Goal: Information Seeking & Learning: Find specific page/section

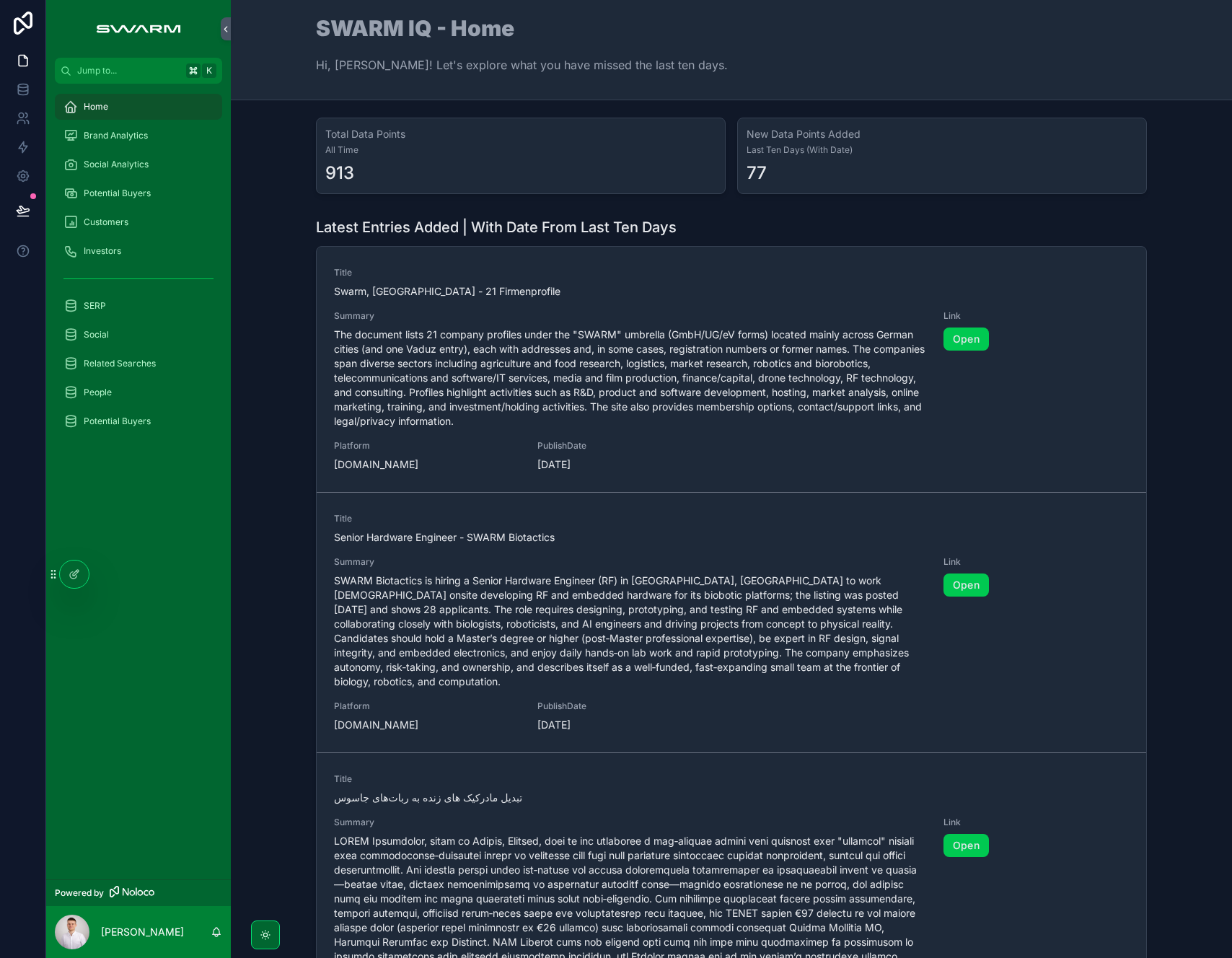
click at [121, 308] on div "SERP" at bounding box center [139, 306] width 150 height 23
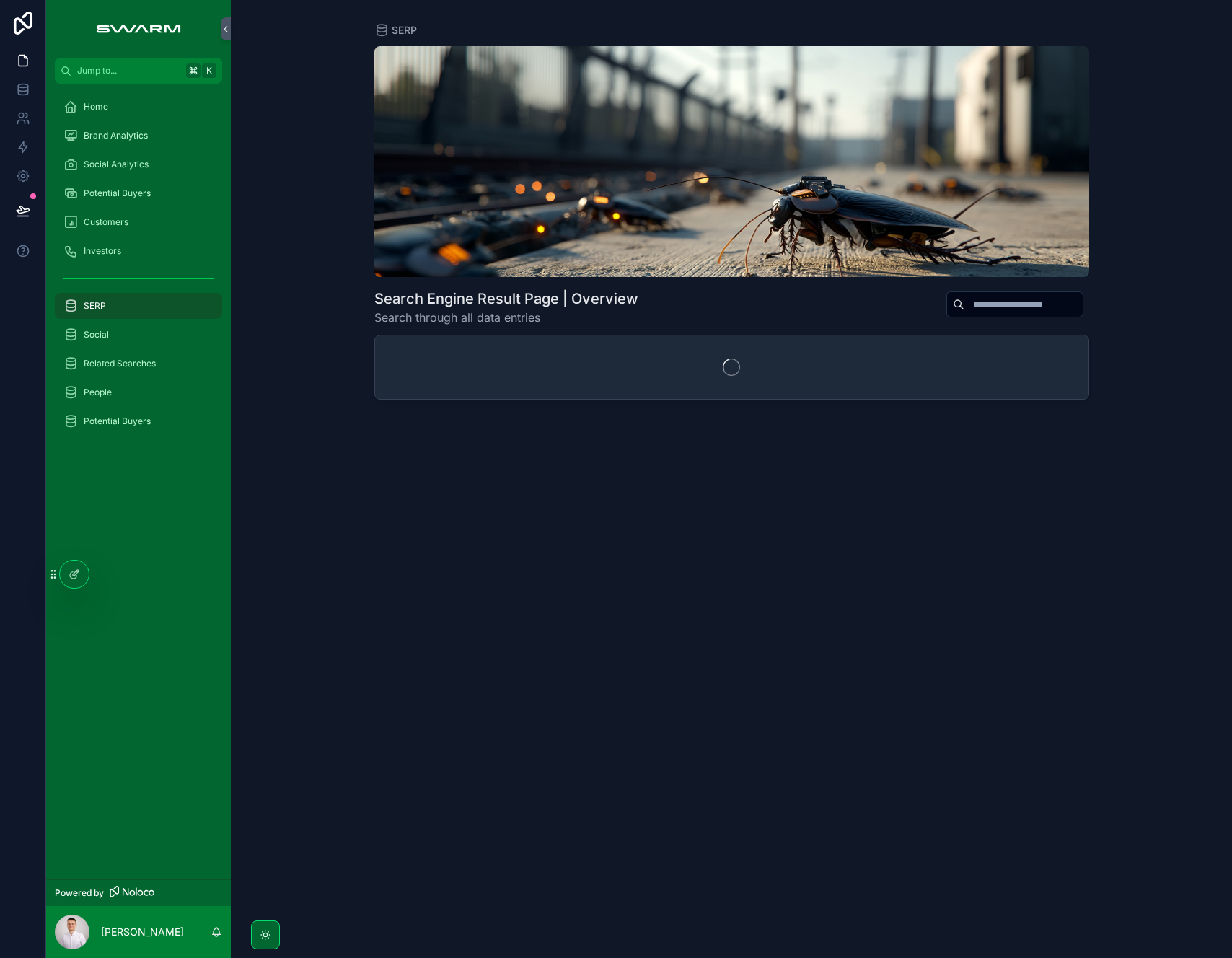
click at [132, 391] on div "People" at bounding box center [139, 393] width 150 height 23
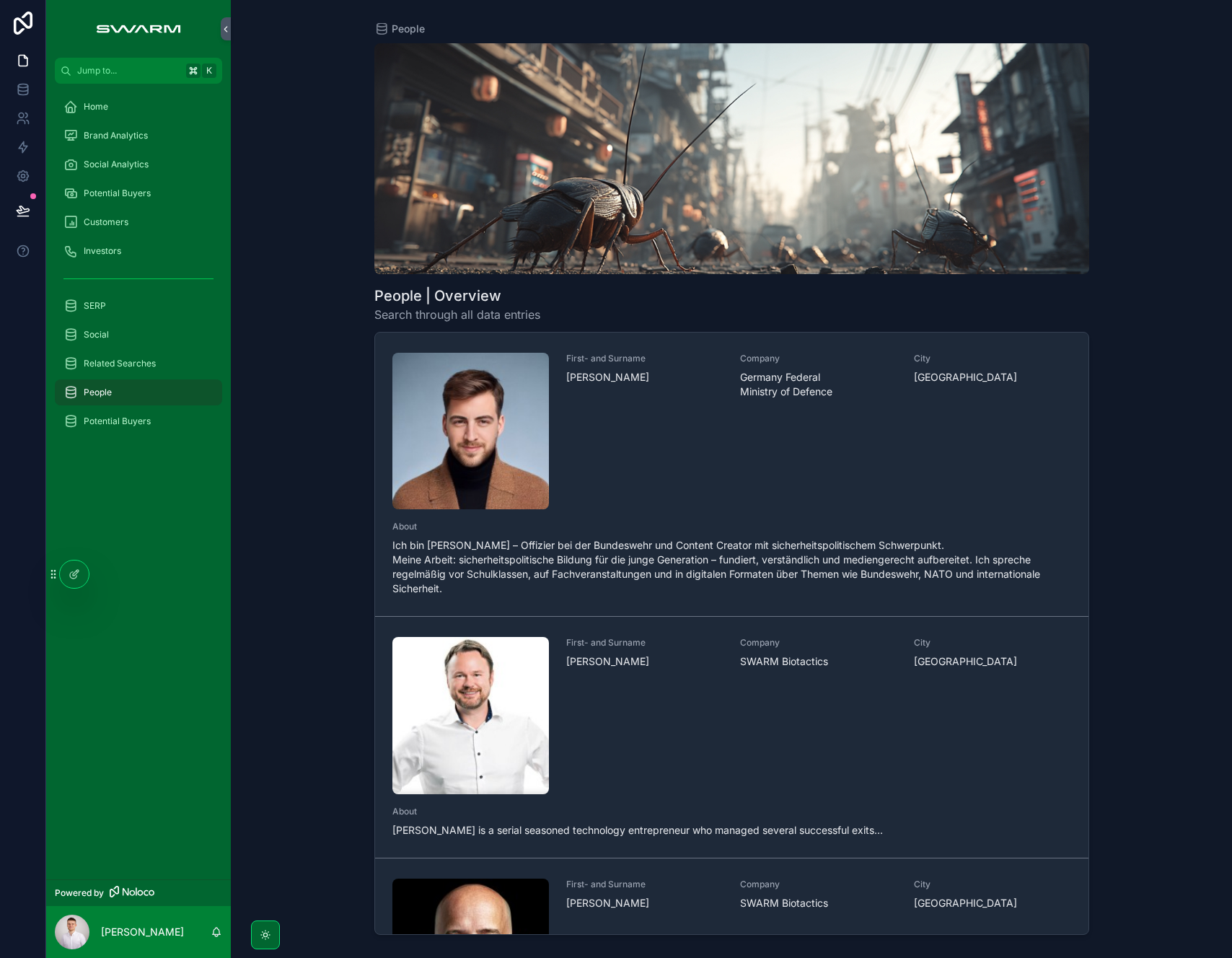
click at [290, 484] on div "People People | Overview Search through all data entries First- and Surname [PE…" at bounding box center [731, 479] width 1001 height 958
click at [144, 364] on span "Related Searches" at bounding box center [120, 364] width 72 height 12
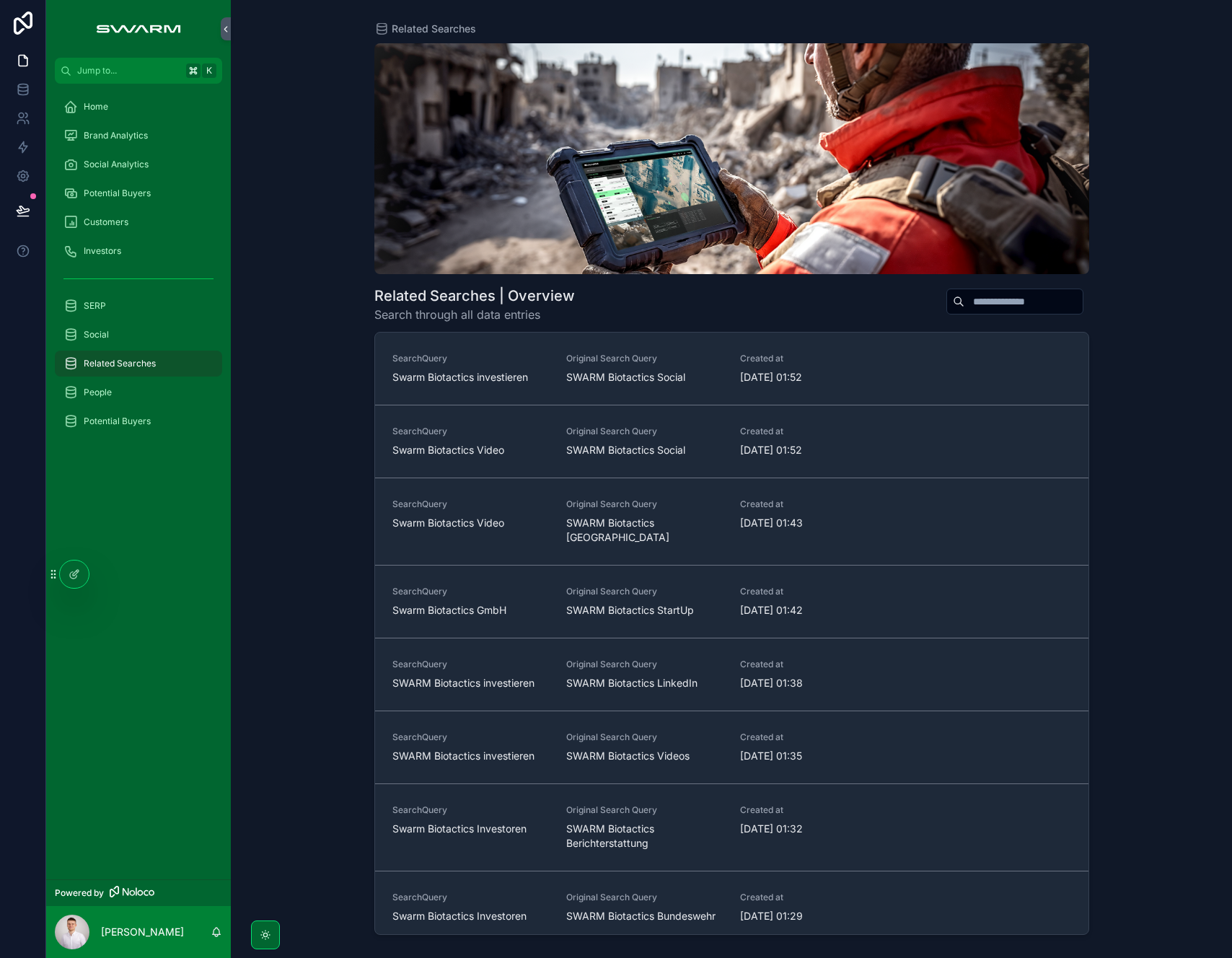
click at [152, 397] on div "People" at bounding box center [139, 393] width 150 height 23
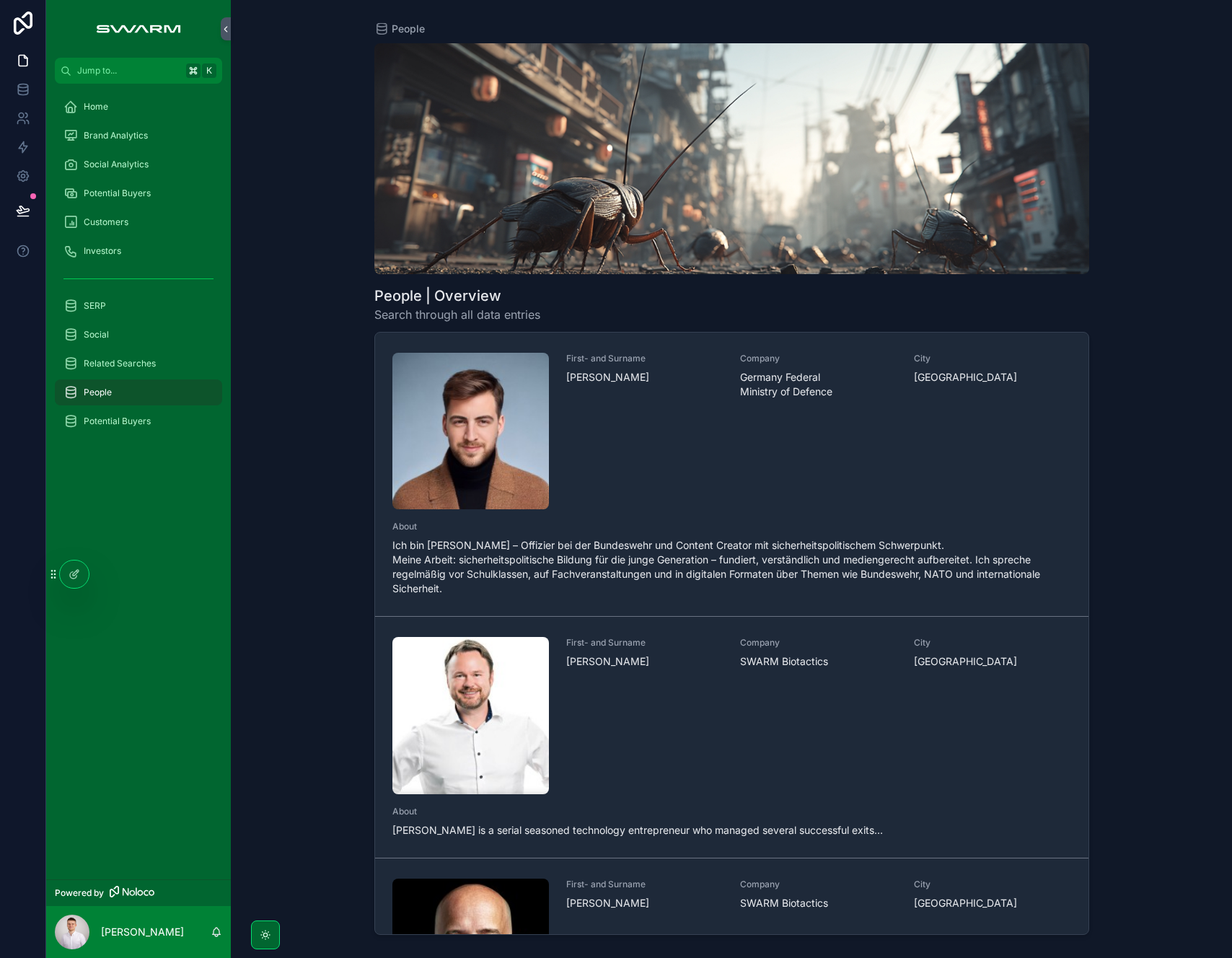
click at [159, 365] on div "Related Searches" at bounding box center [139, 364] width 150 height 23
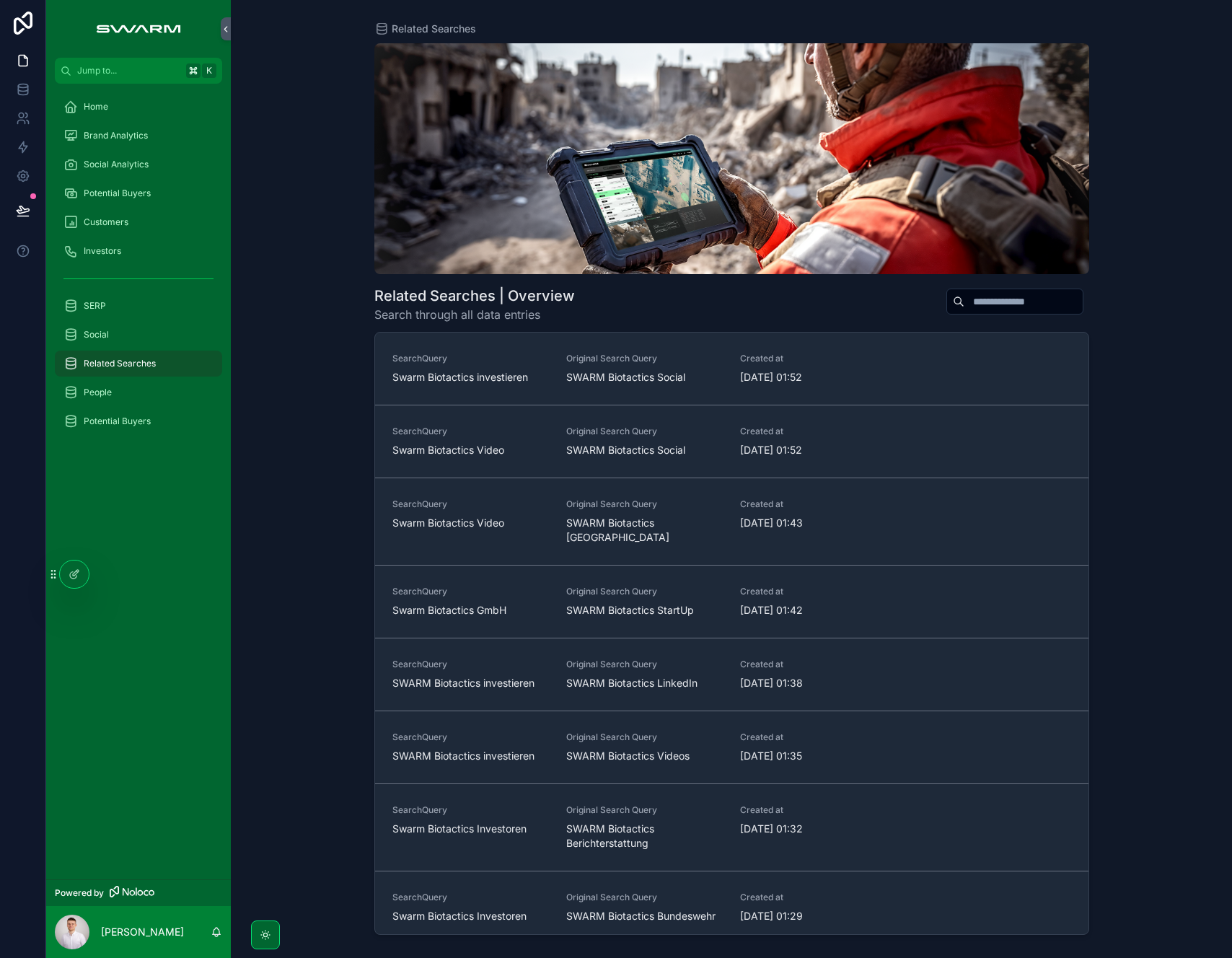
click at [155, 392] on div "People" at bounding box center [139, 393] width 150 height 23
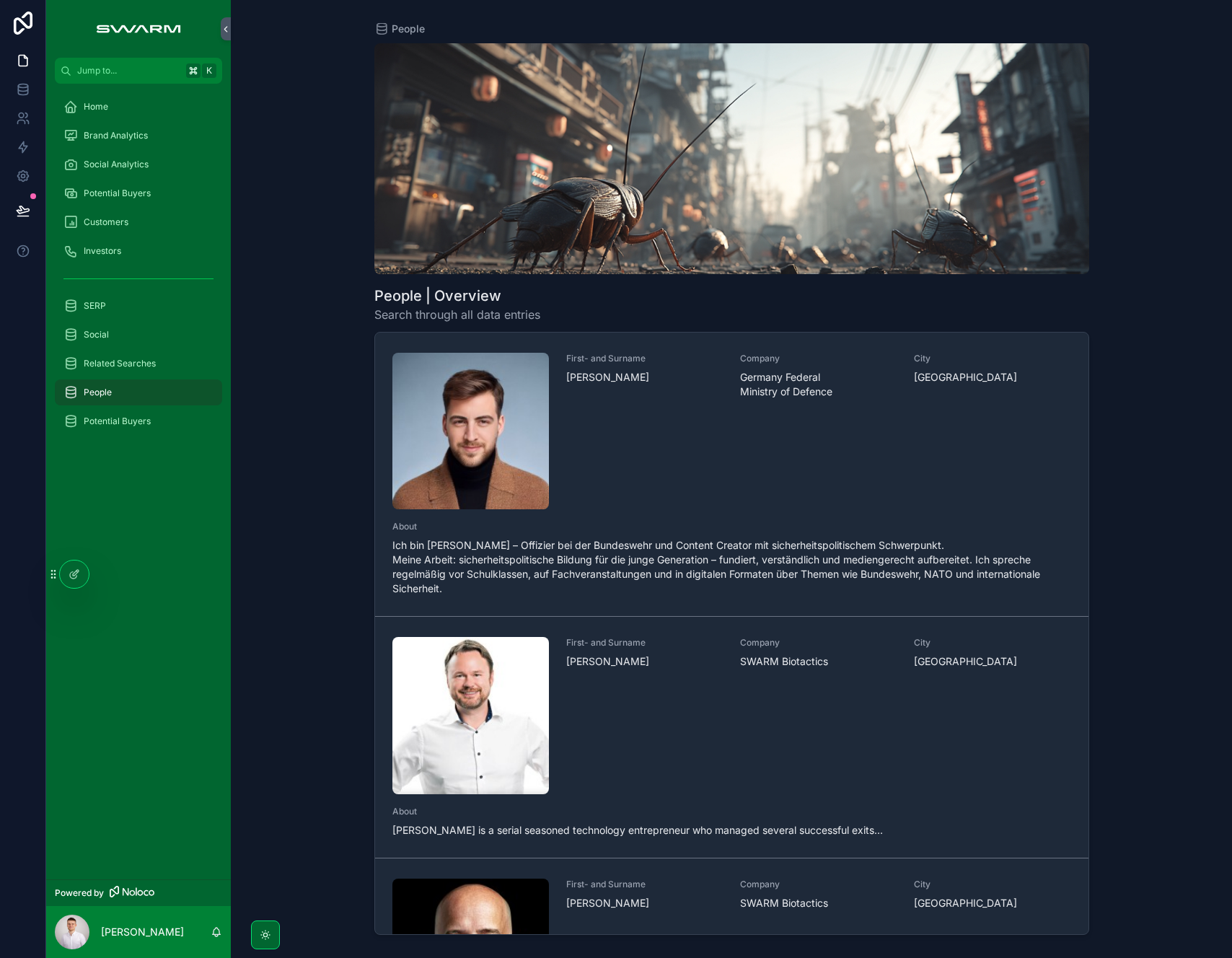
click at [159, 370] on div "Related Searches" at bounding box center [139, 364] width 150 height 23
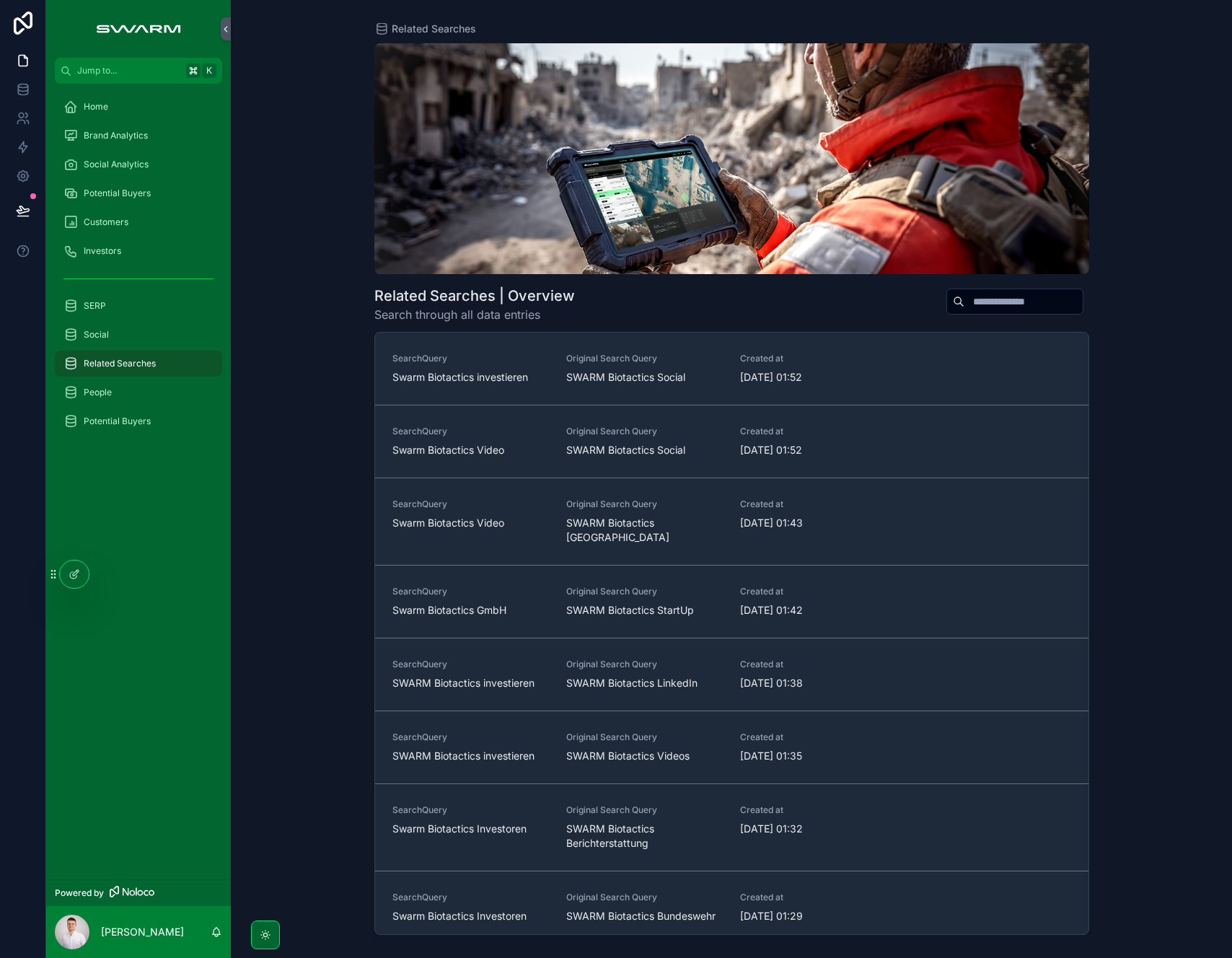
click at [155, 388] on div "People" at bounding box center [139, 393] width 150 height 23
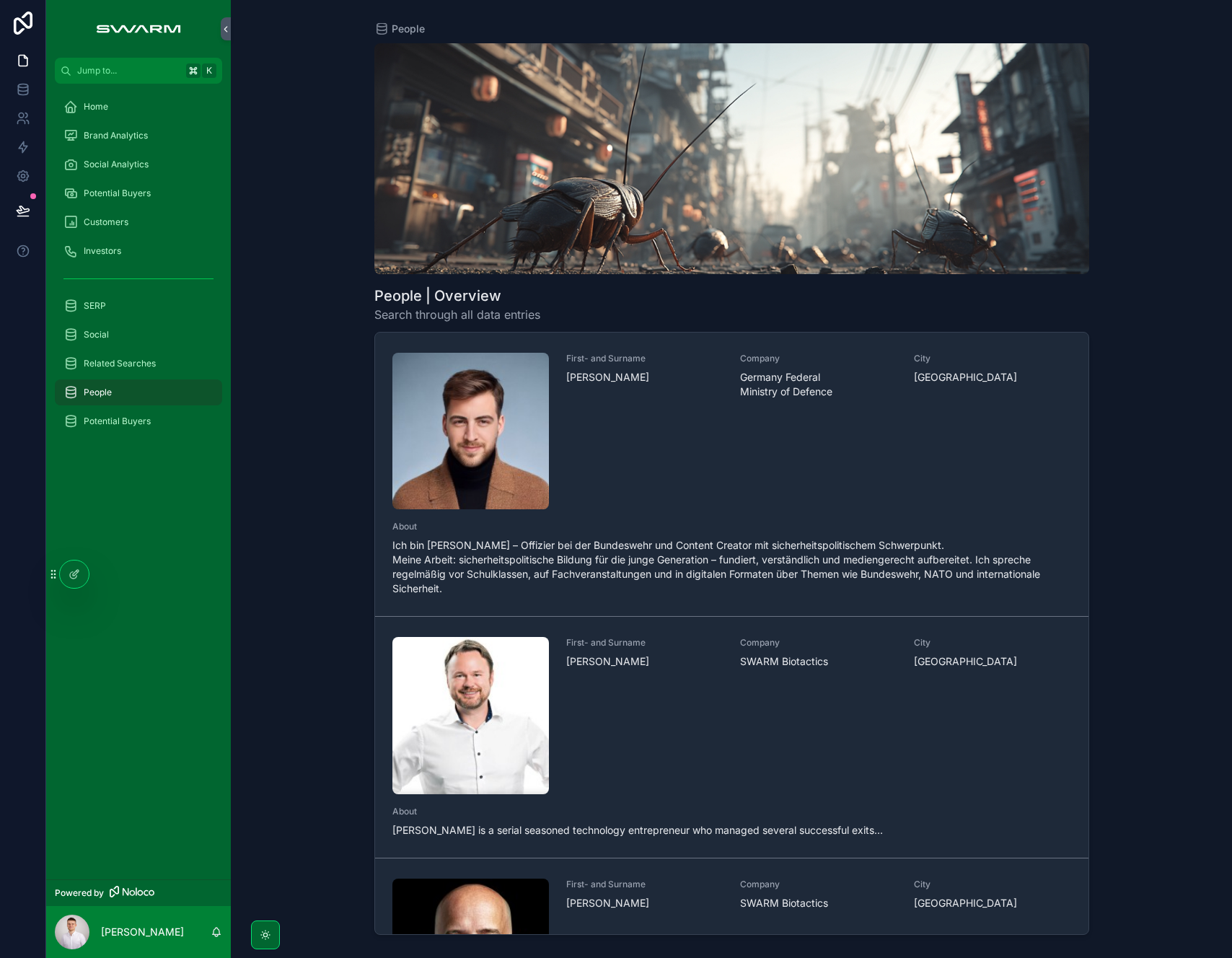
click at [141, 367] on span "Related Searches" at bounding box center [120, 364] width 72 height 12
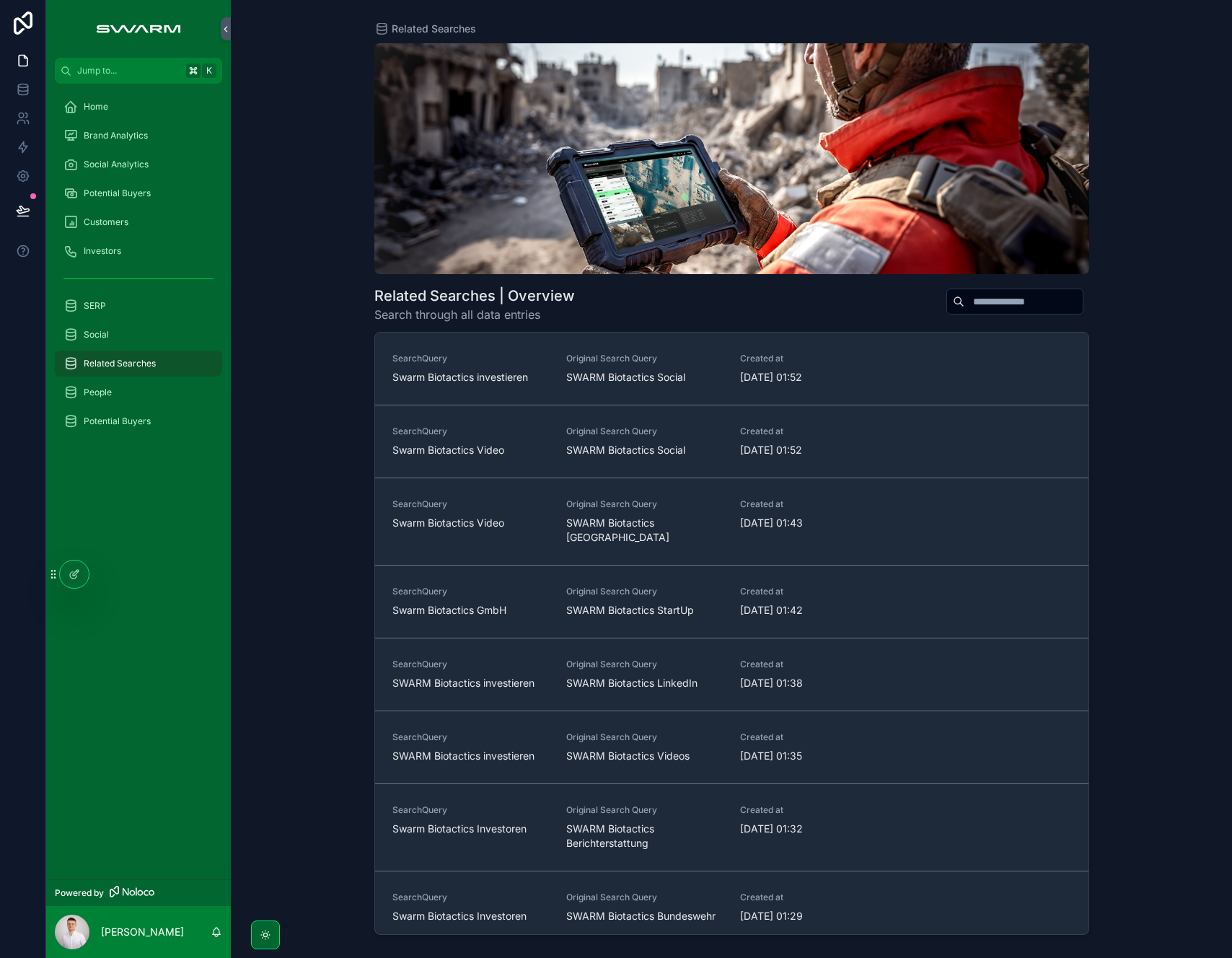
click at [146, 389] on div "People" at bounding box center [139, 393] width 150 height 23
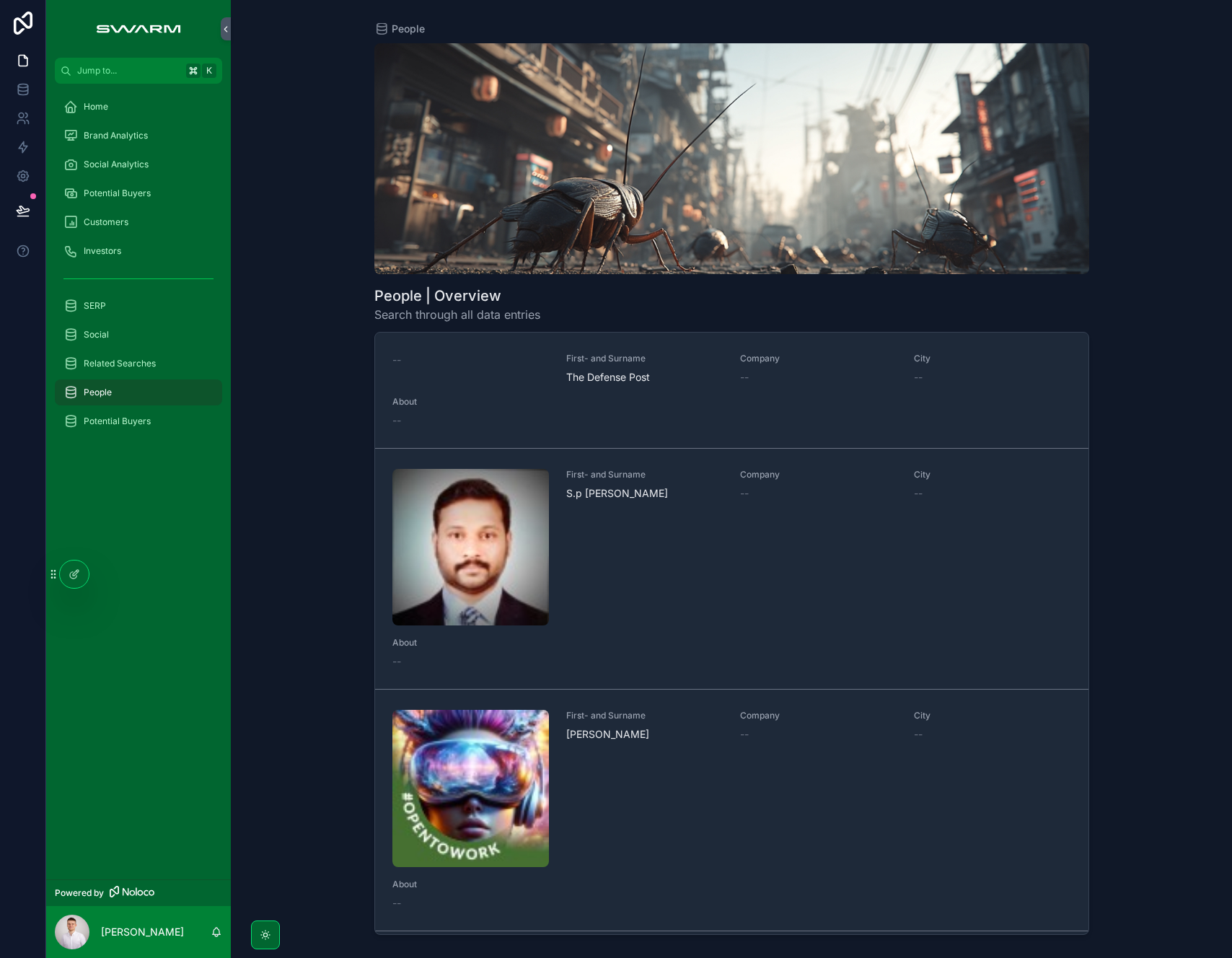
click at [762, 814] on div "Company --" at bounding box center [818, 788] width 157 height 157
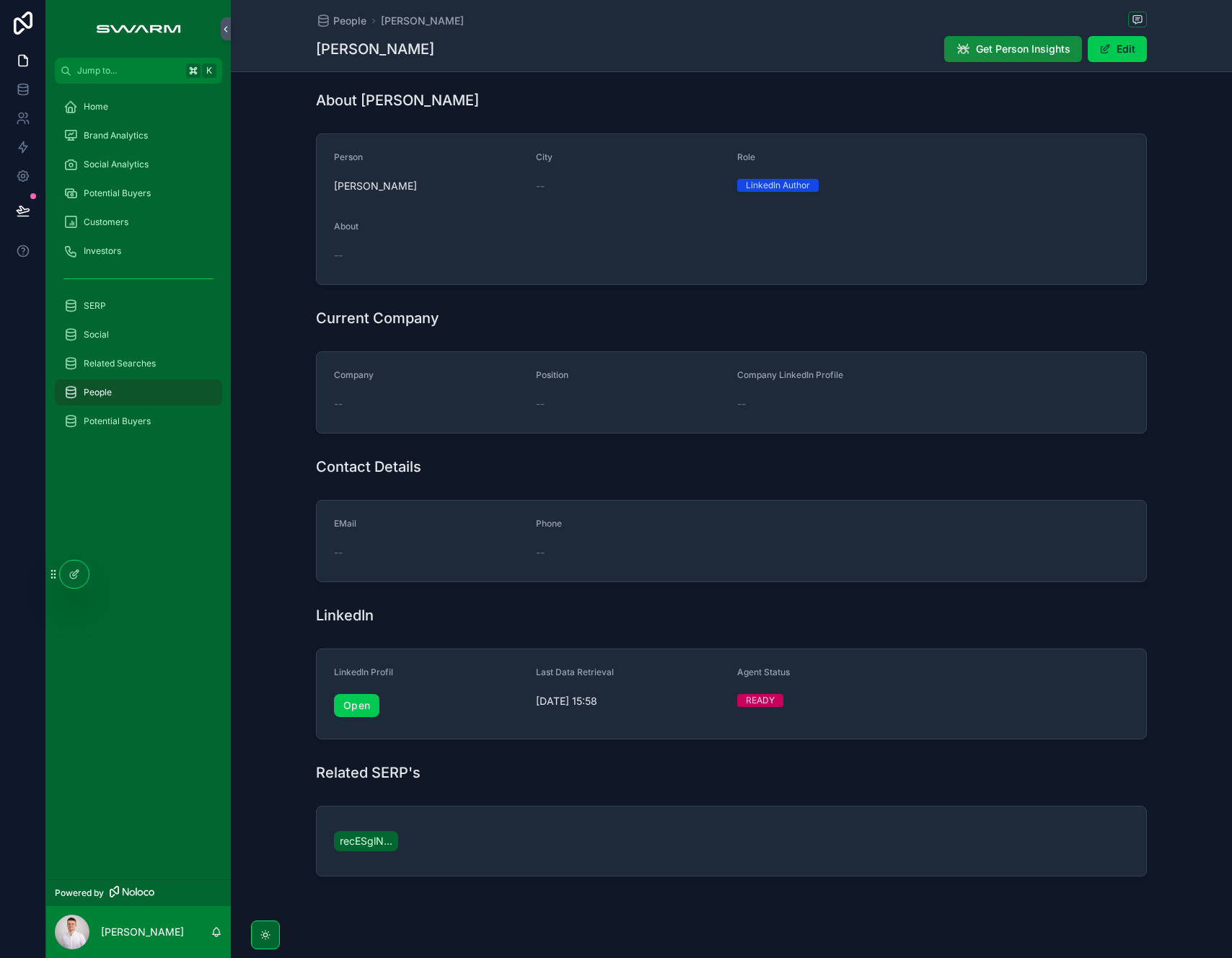
scroll to position [152, 0]
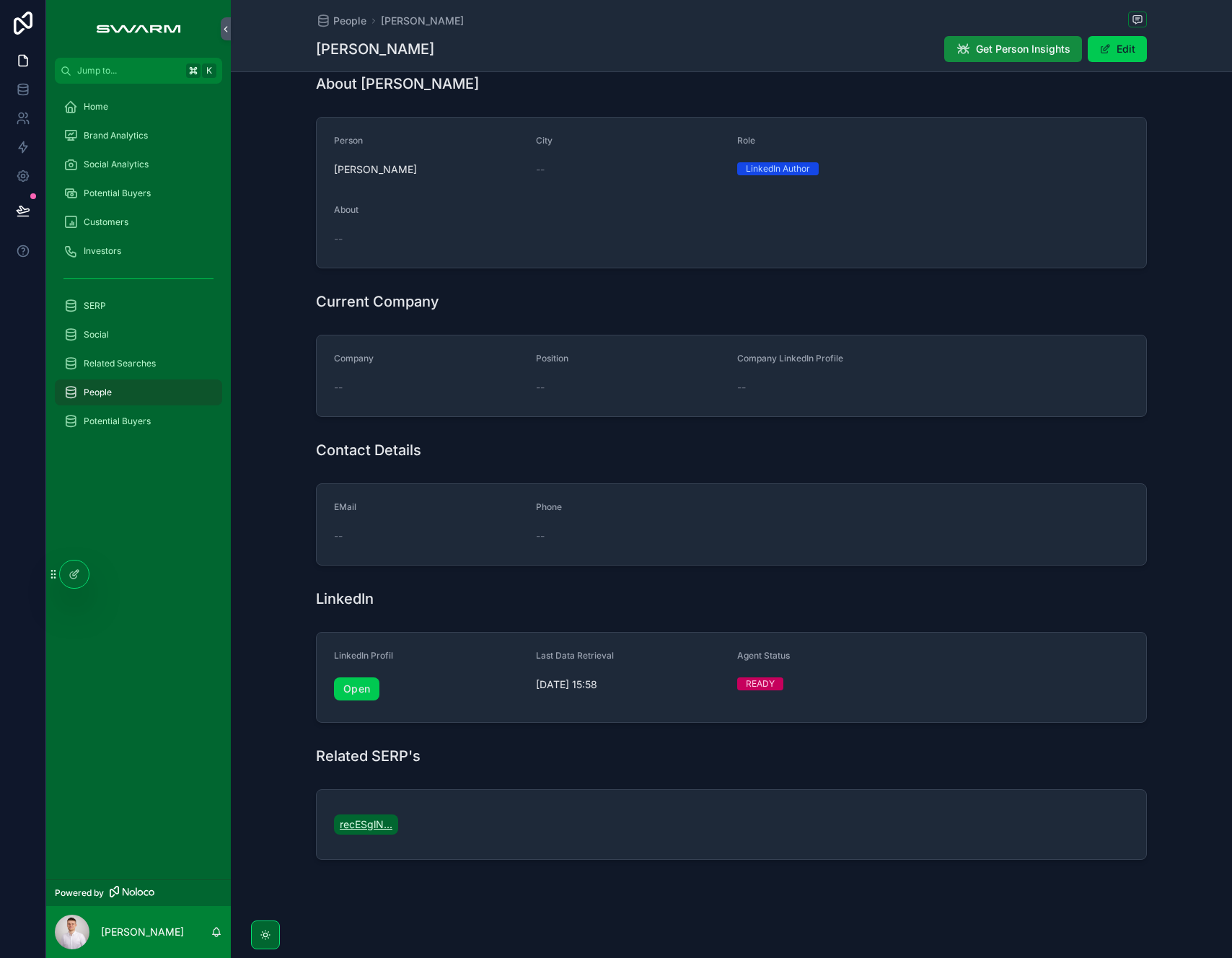
click at [359, 823] on span "recESglN..." at bounding box center [366, 824] width 53 height 14
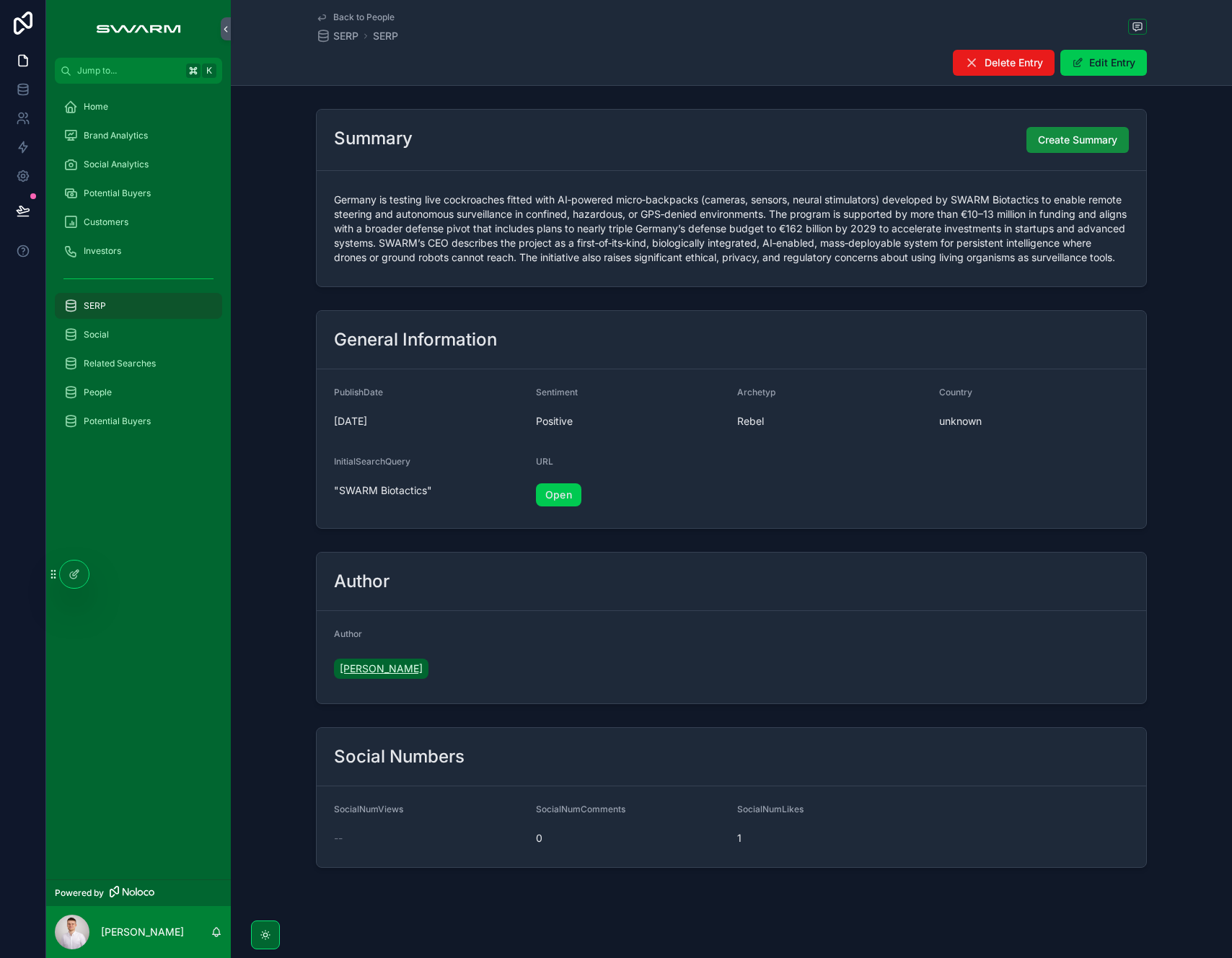
click at [370, 676] on span "[PERSON_NAME]" at bounding box center [381, 669] width 83 height 14
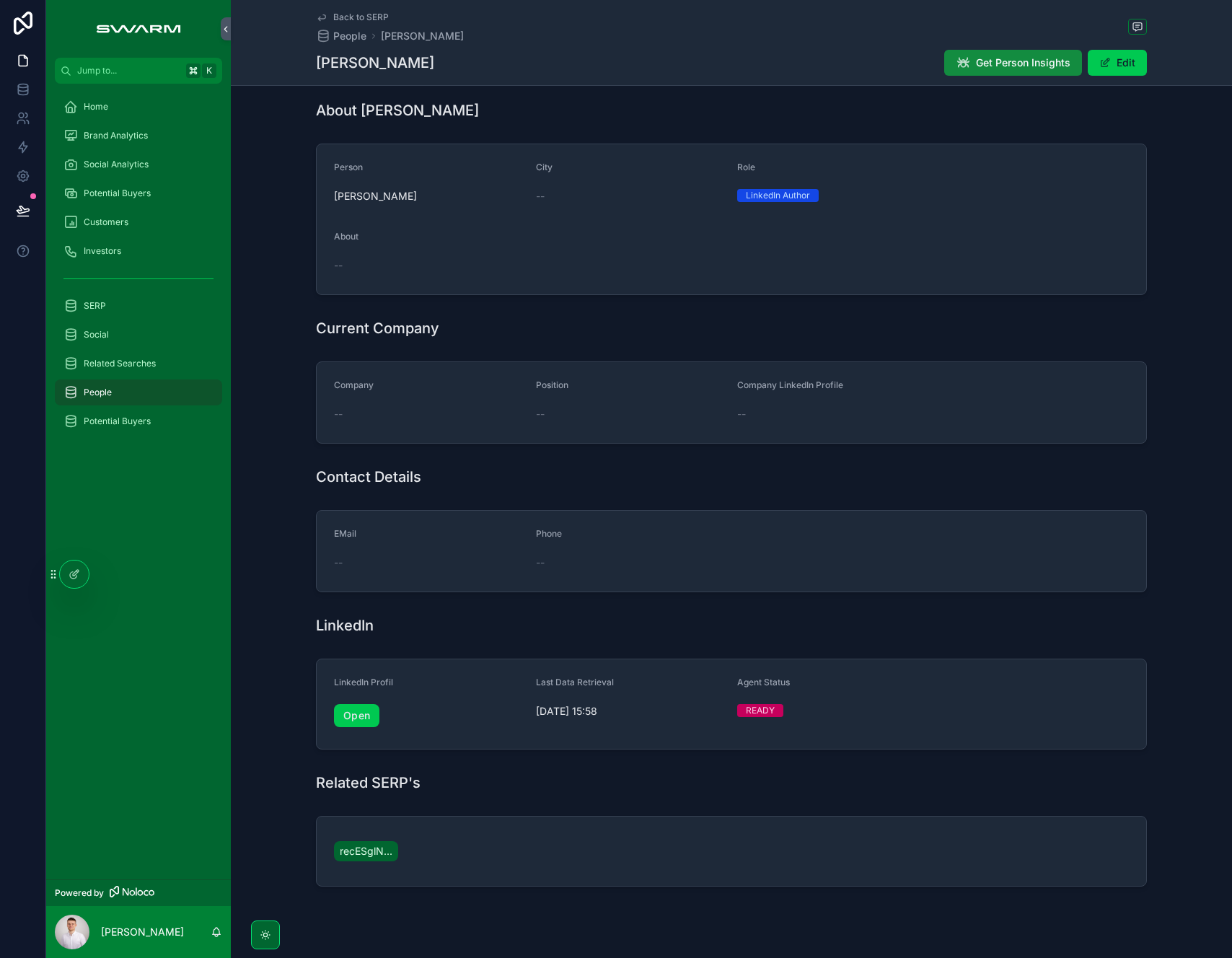
scroll to position [165, 0]
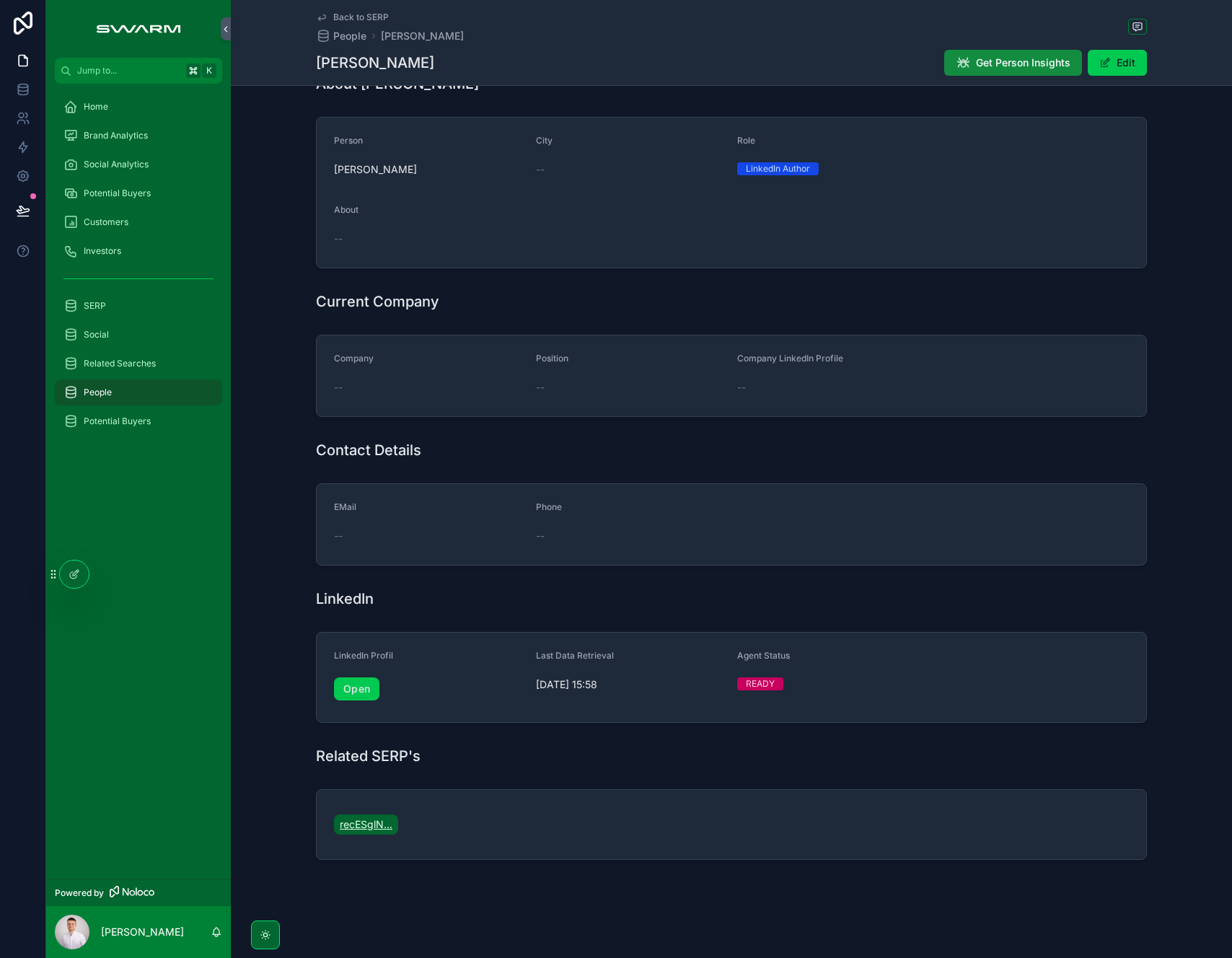
click at [357, 827] on span "recESglN..." at bounding box center [366, 824] width 53 height 14
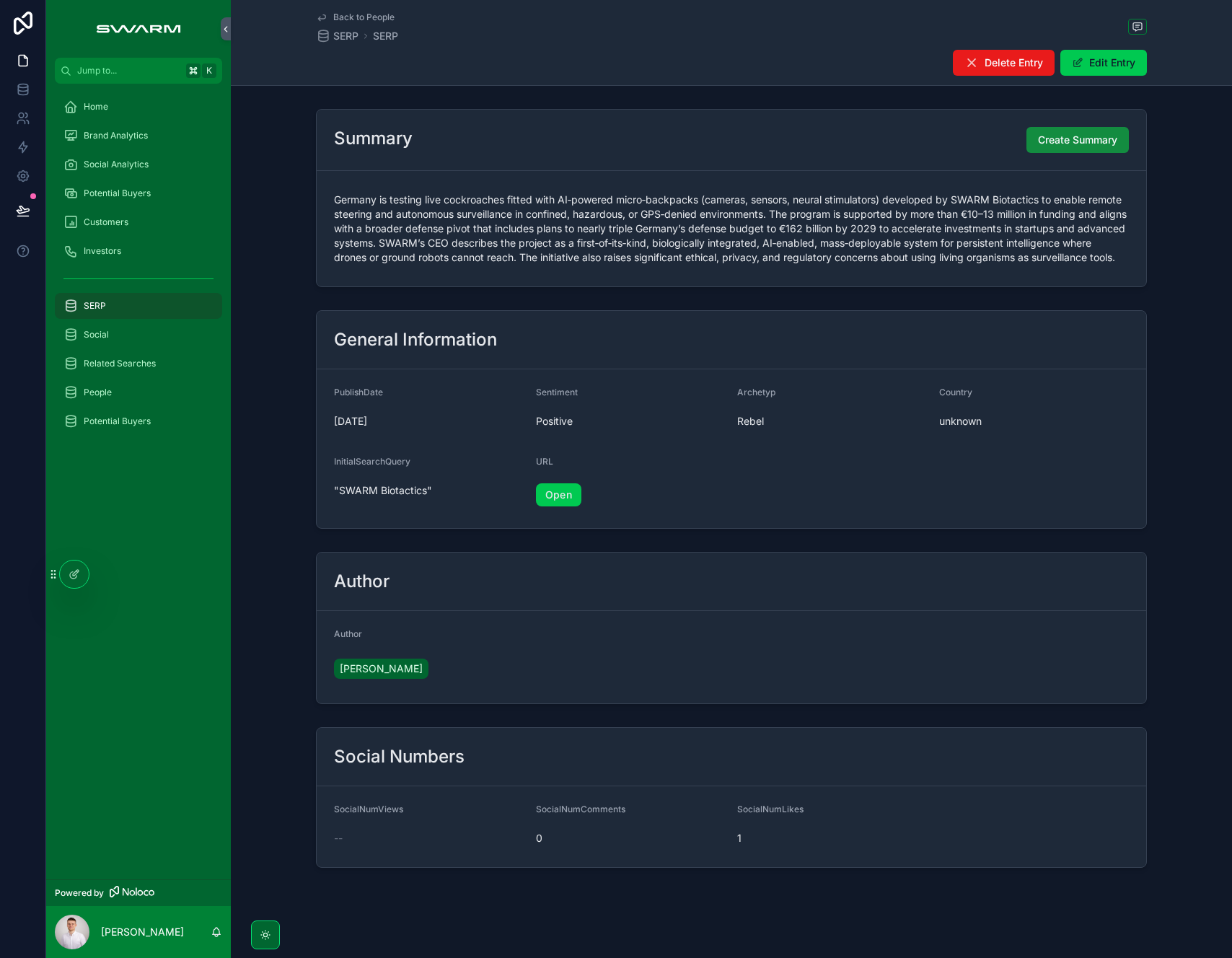
click at [121, 383] on div "People" at bounding box center [139, 393] width 150 height 23
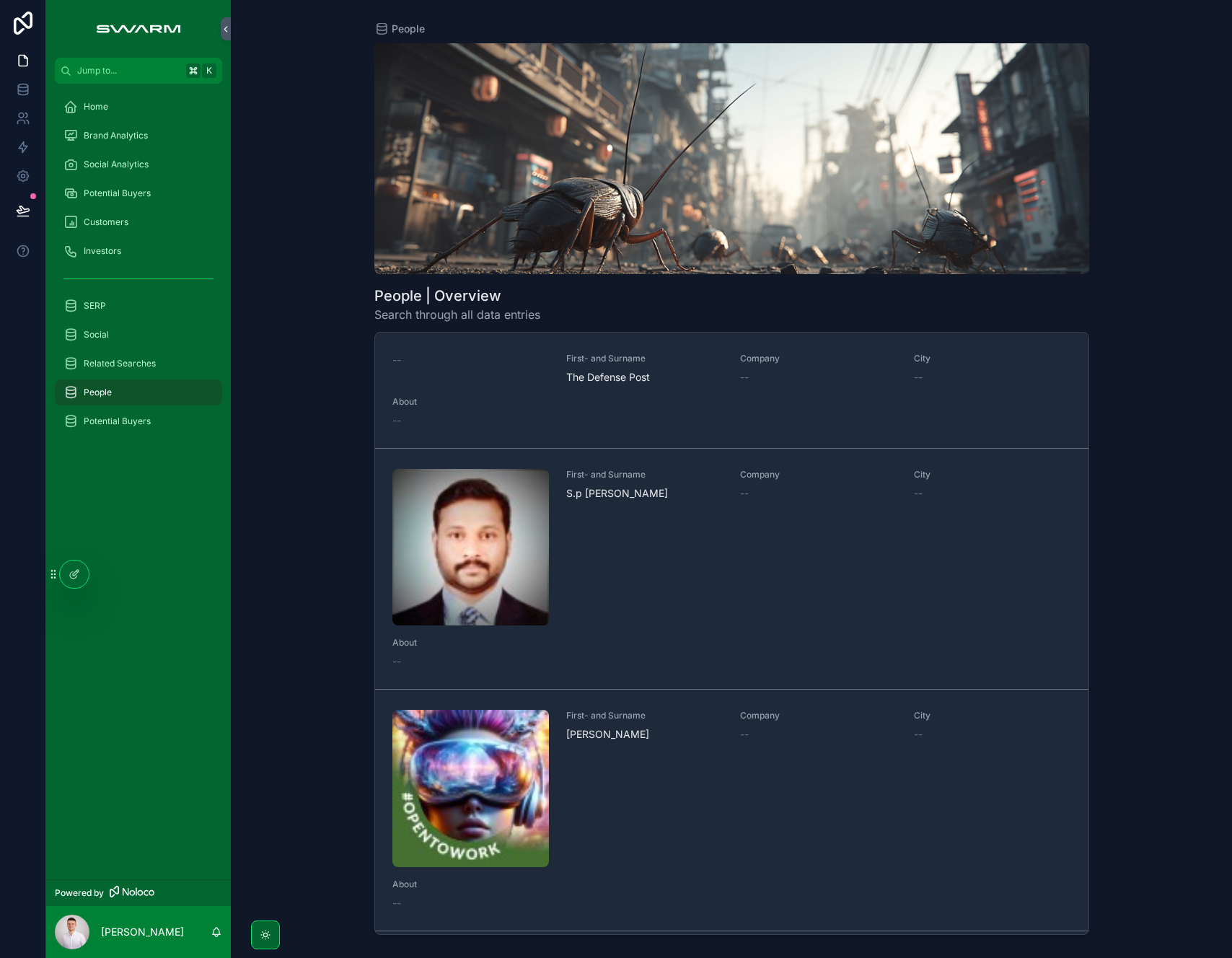
click at [562, 565] on div "First- and Surname [PERSON_NAME] Company -- City -- About --" at bounding box center [732, 569] width 679 height 200
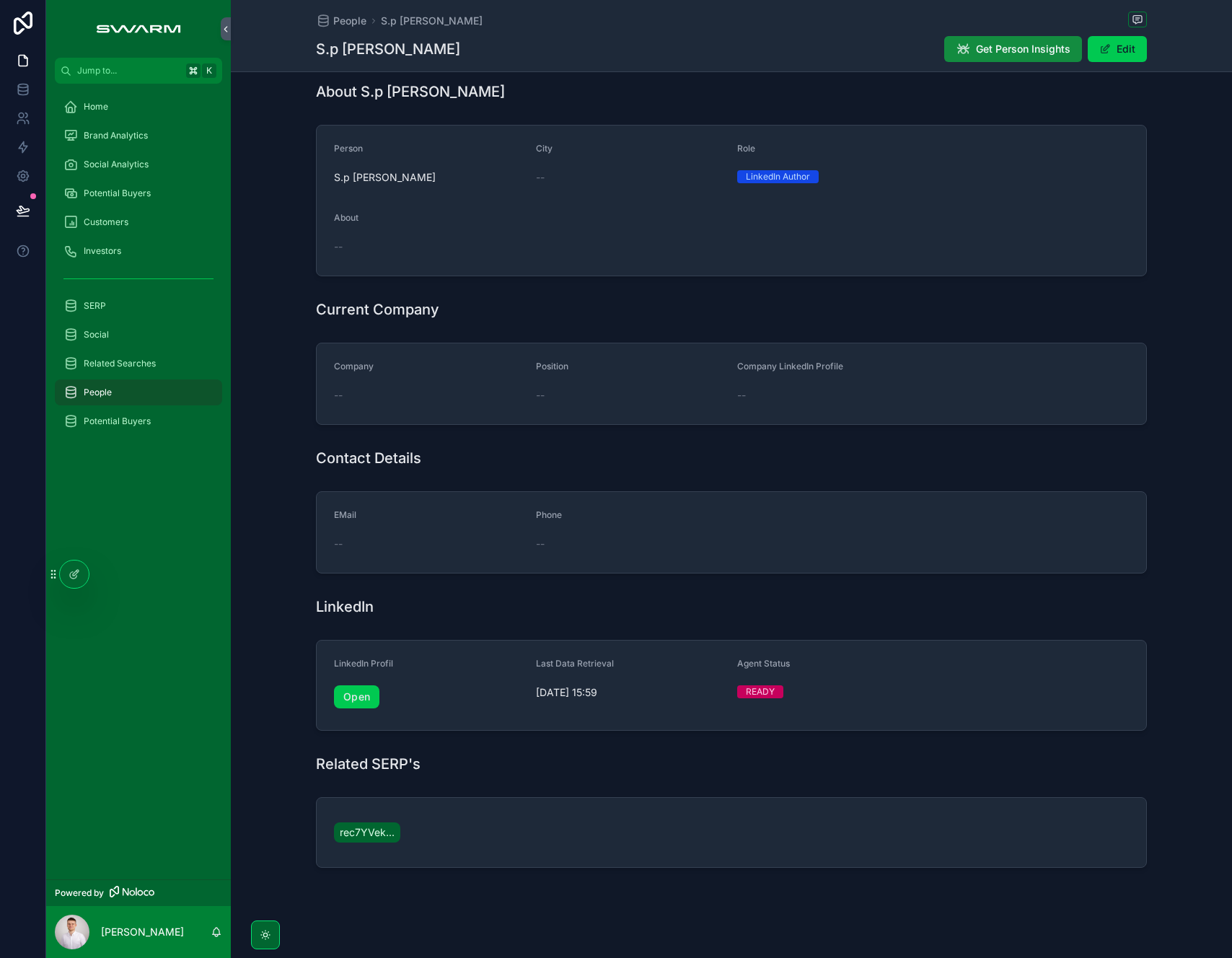
scroll to position [152, 0]
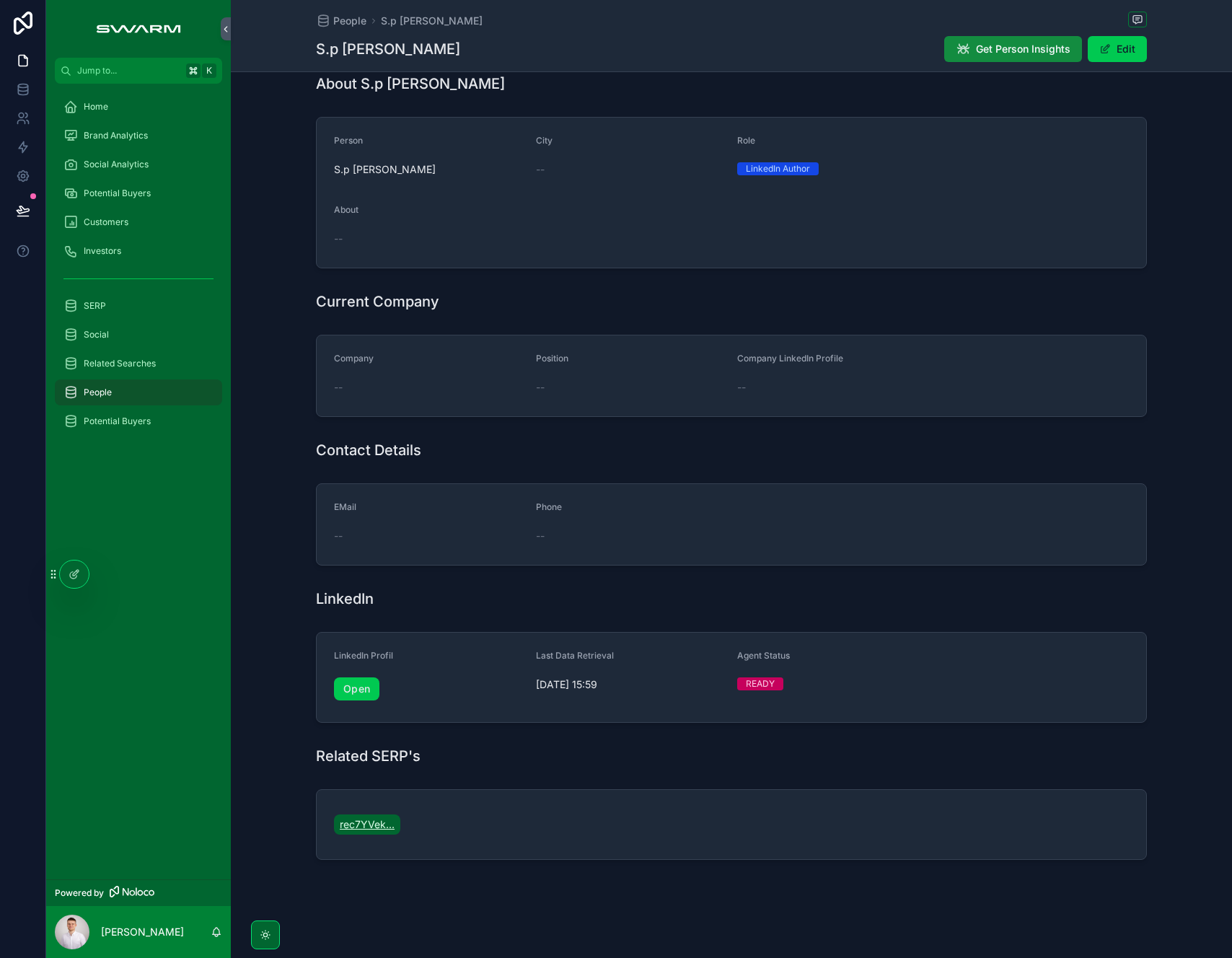
click at [367, 826] on span "rec7YVek..." at bounding box center [367, 824] width 55 height 14
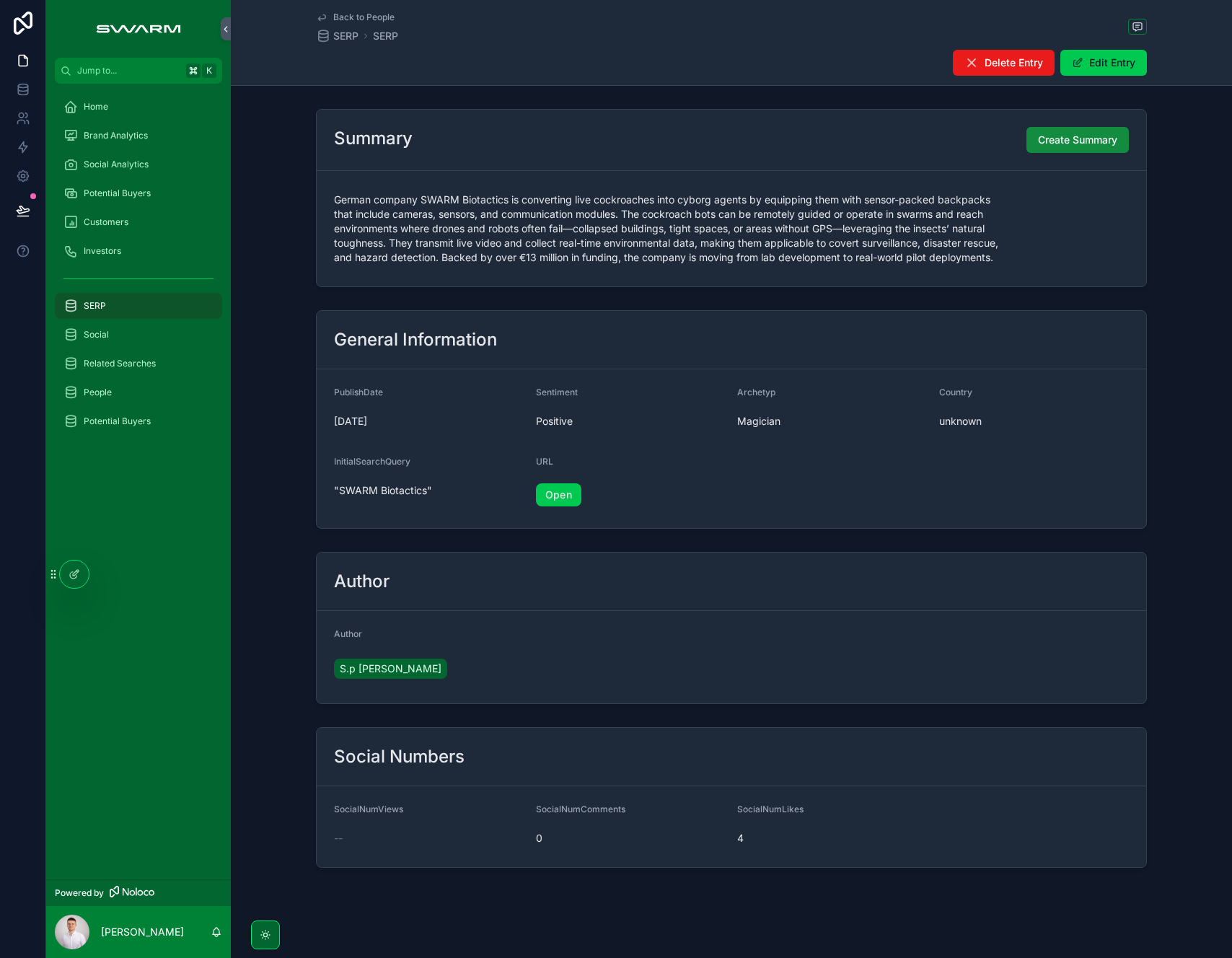
click at [110, 110] on div "Home" at bounding box center [139, 107] width 150 height 23
